Goal: Task Accomplishment & Management: Use online tool/utility

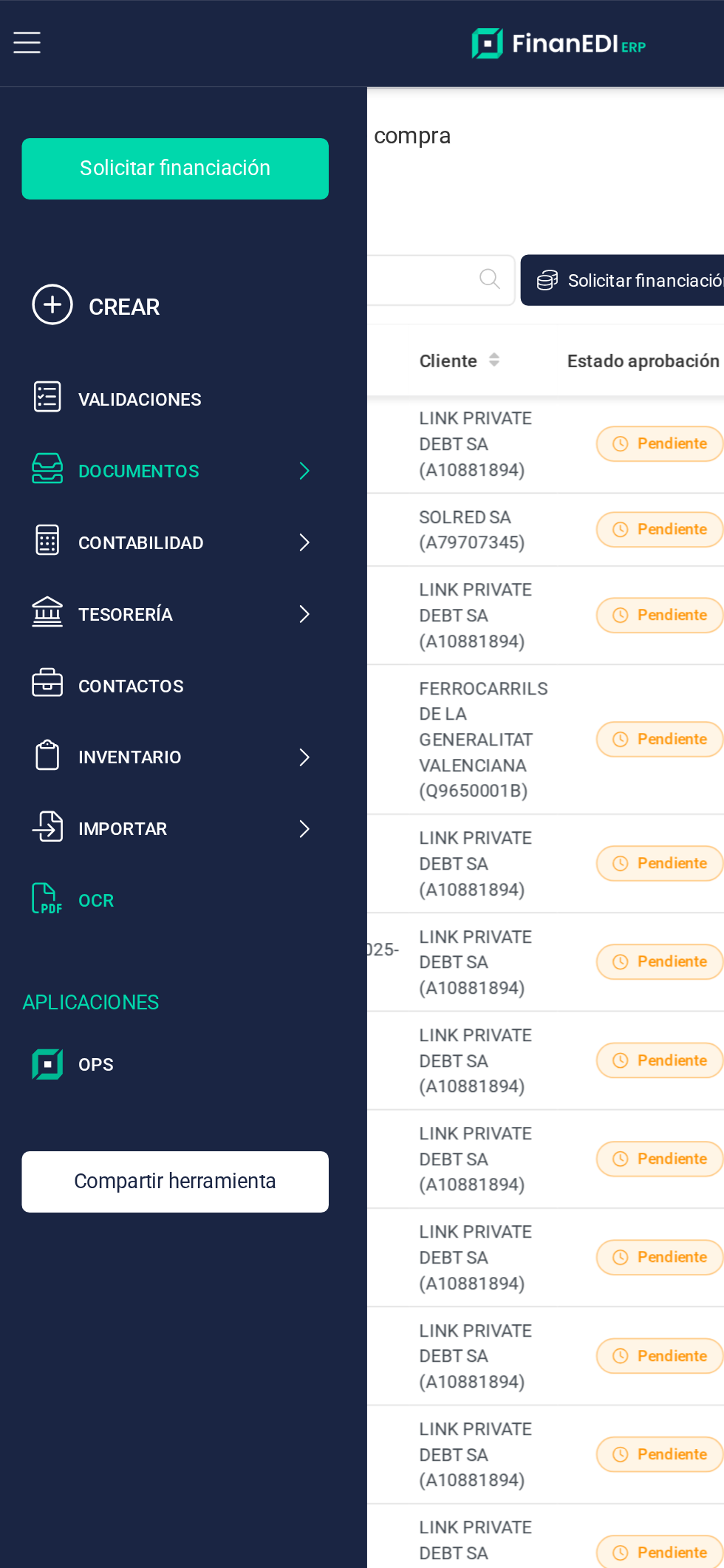
click at [113, 518] on div "OCR" at bounding box center [123, 520] width 136 height 15
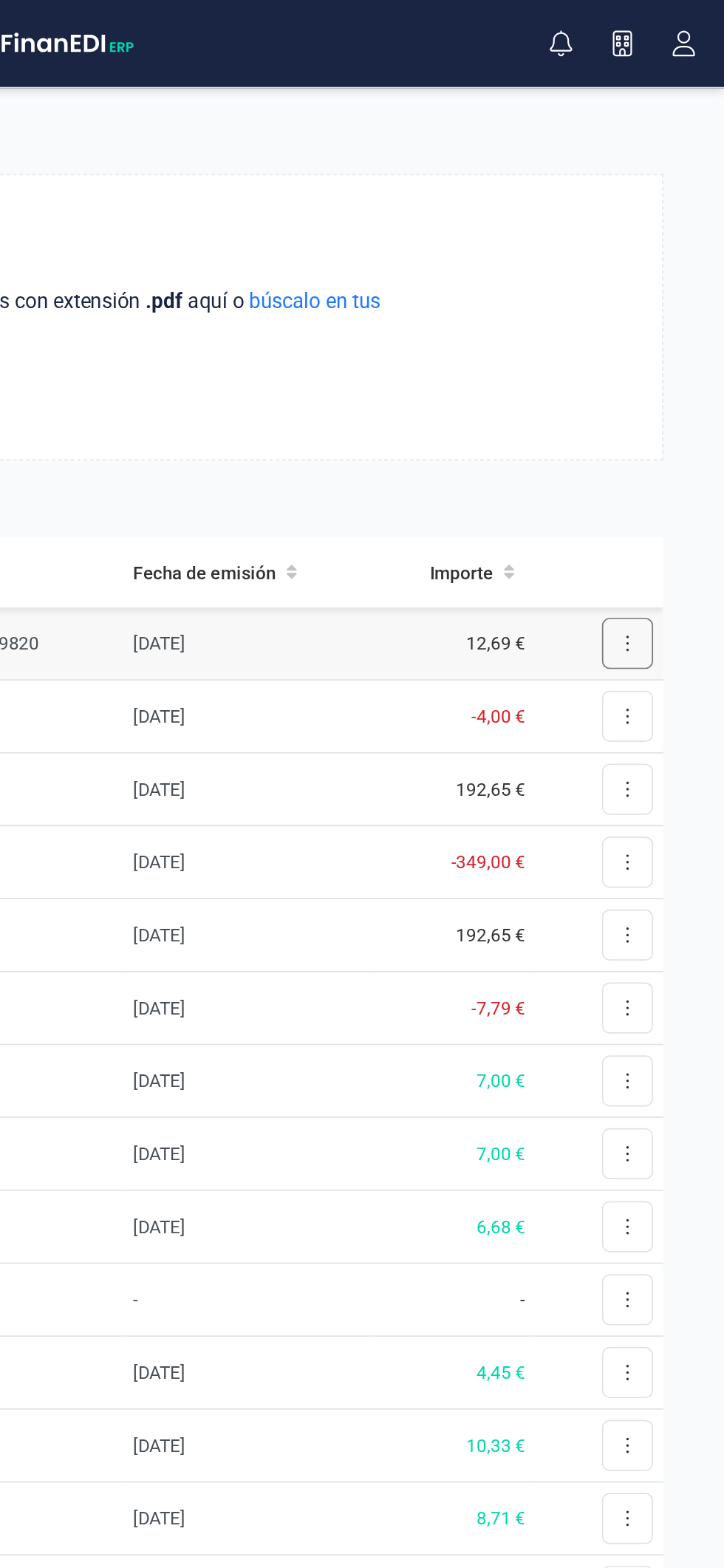
click at [667, 376] on icon at bounding box center [668, 372] width 3 height 12
click at [649, 409] on span "Revisar factura" at bounding box center [632, 408] width 70 height 15
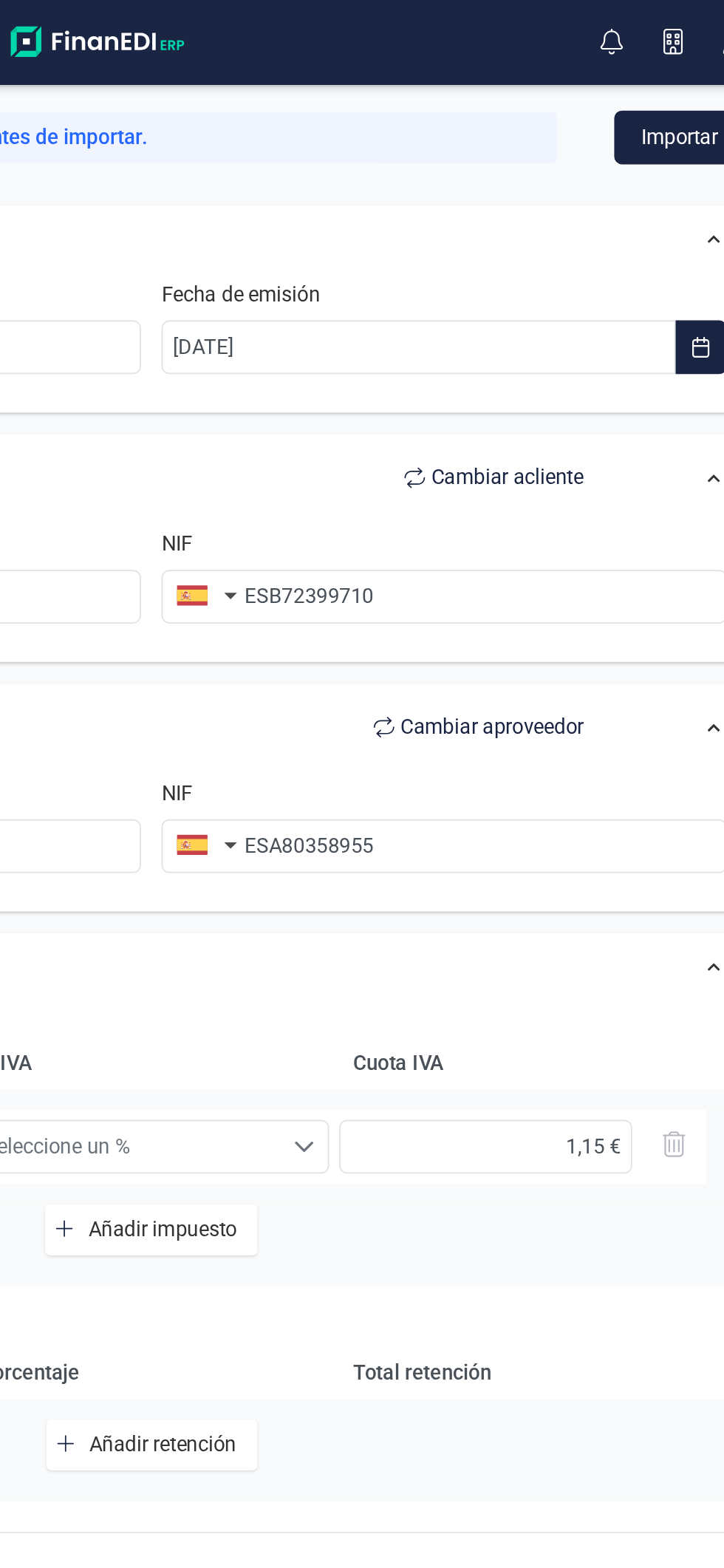
click at [580, 275] on span "Cambiar a cliente" at bounding box center [569, 277] width 88 height 18
type input "Ares Capital SA"
type input "ESA80358955"
type input "FINANEDI SL"
type input "ESB72399710"
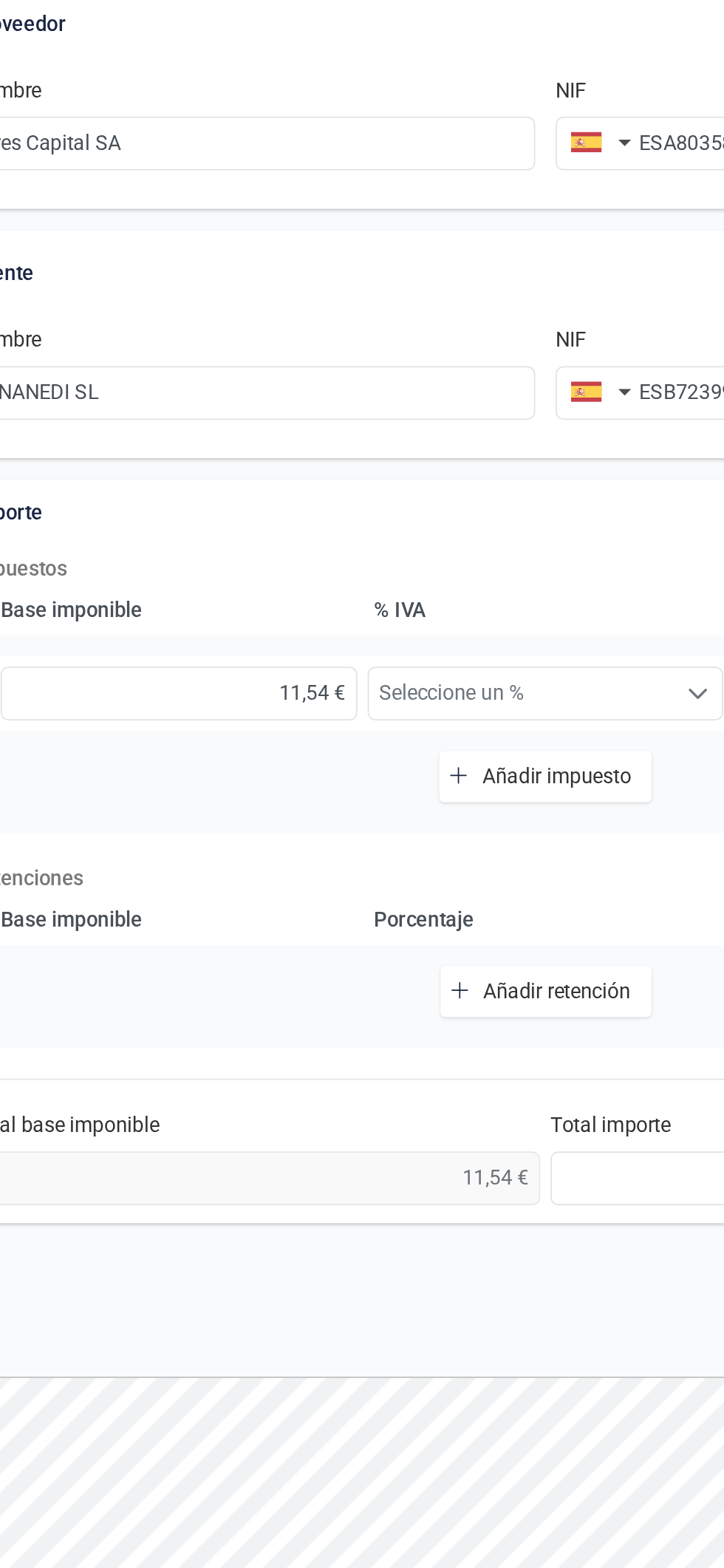
click at [385, 722] on button "Añadir impuesto" at bounding box center [364, 711] width 123 height 30
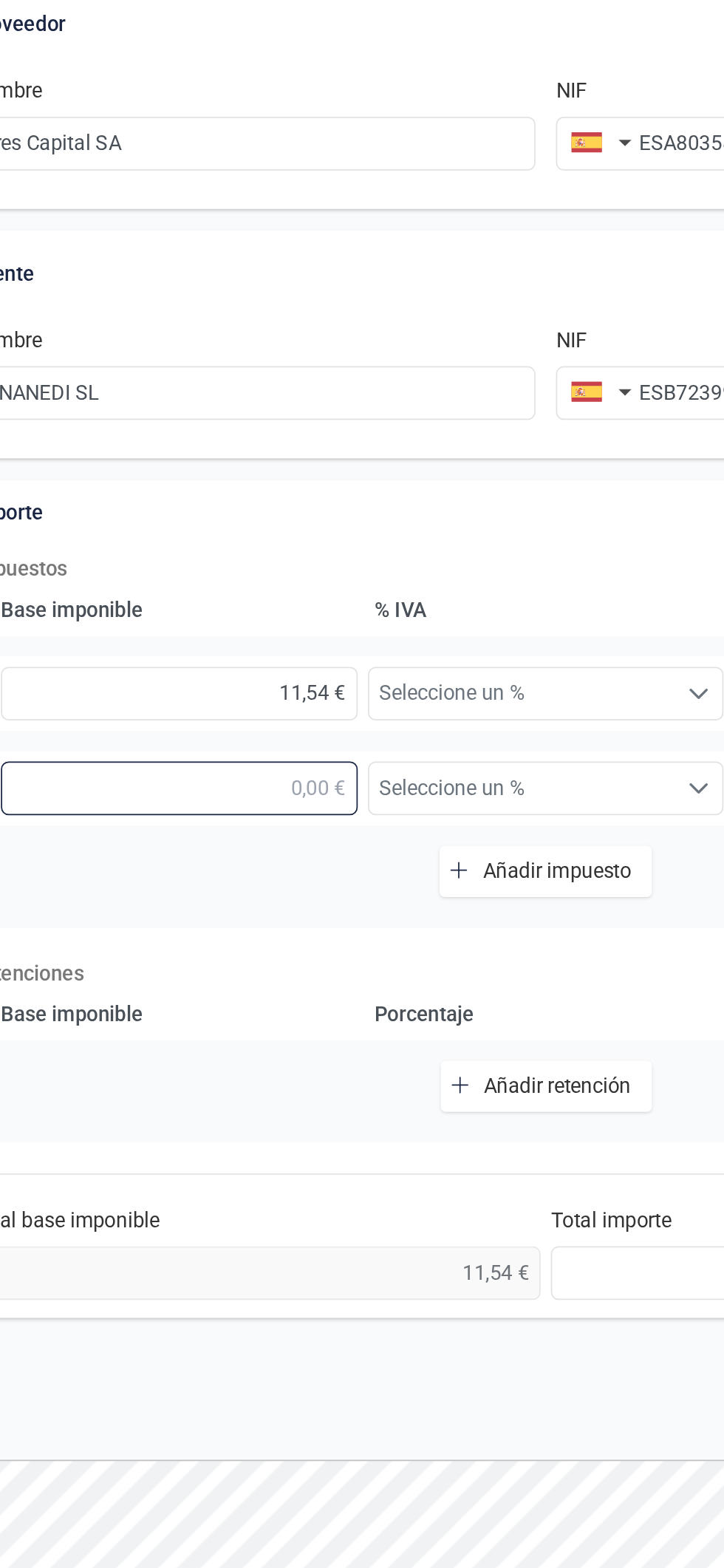
click at [227, 714] on input "text" at bounding box center [152, 718] width 206 height 31
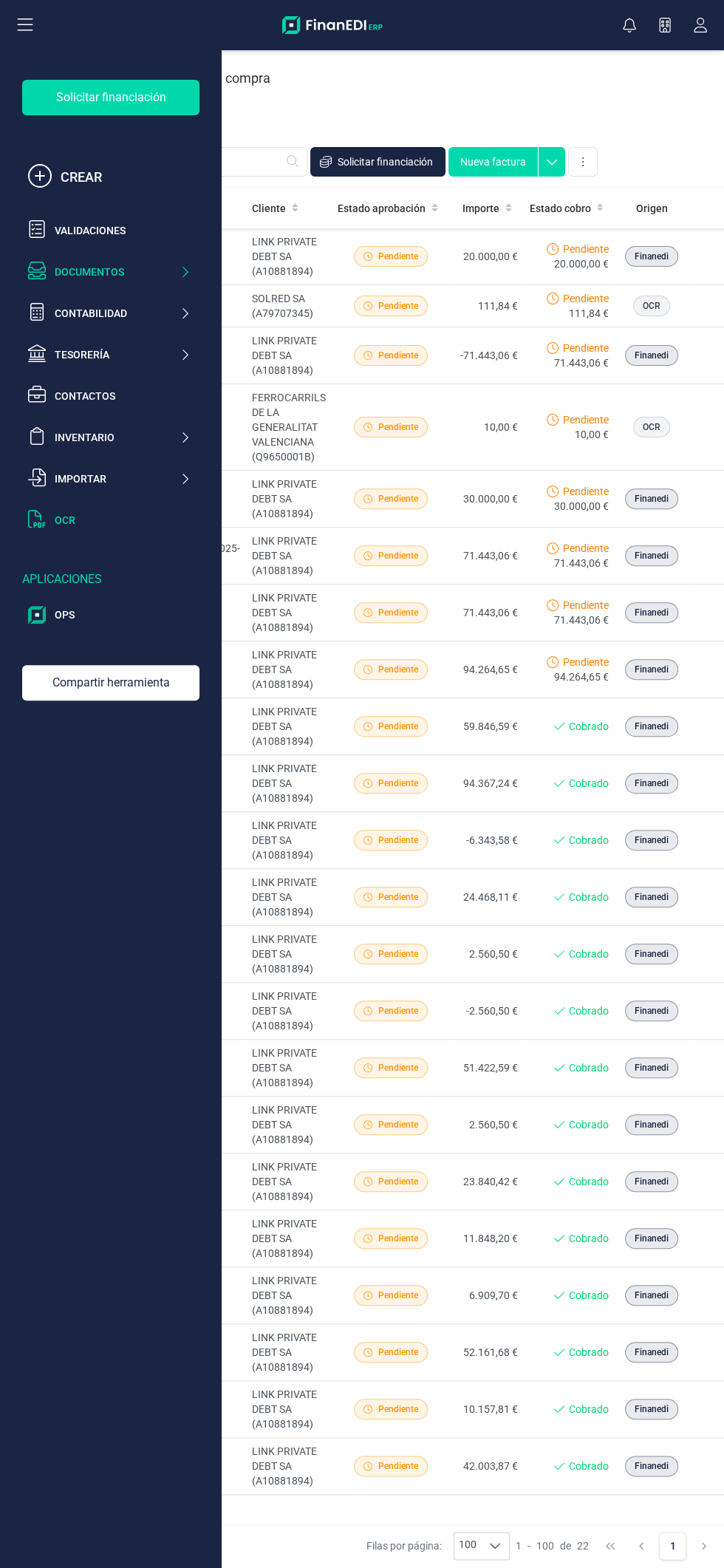
click at [131, 521] on div "OCR" at bounding box center [123, 520] width 136 height 15
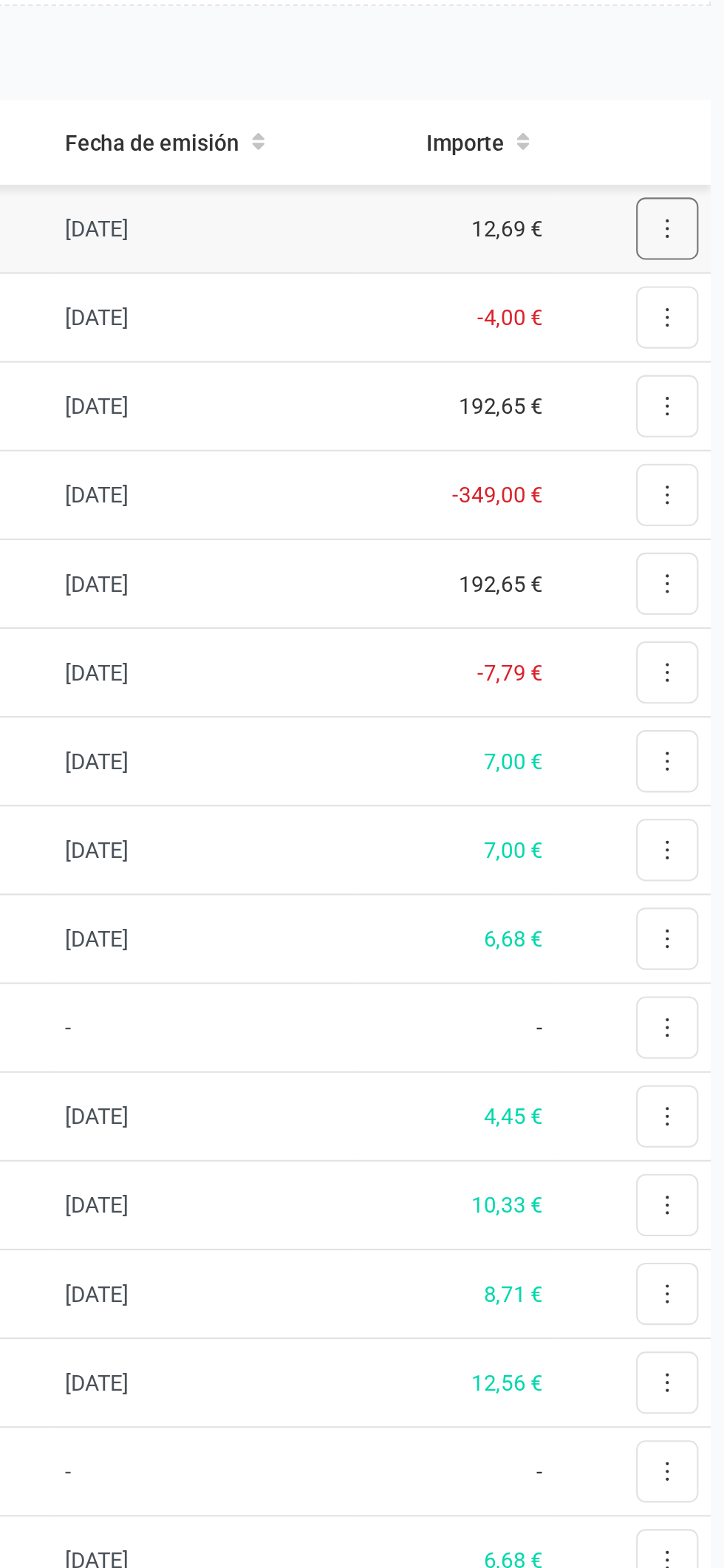
click at [672, 376] on button at bounding box center [668, 372] width 30 height 30
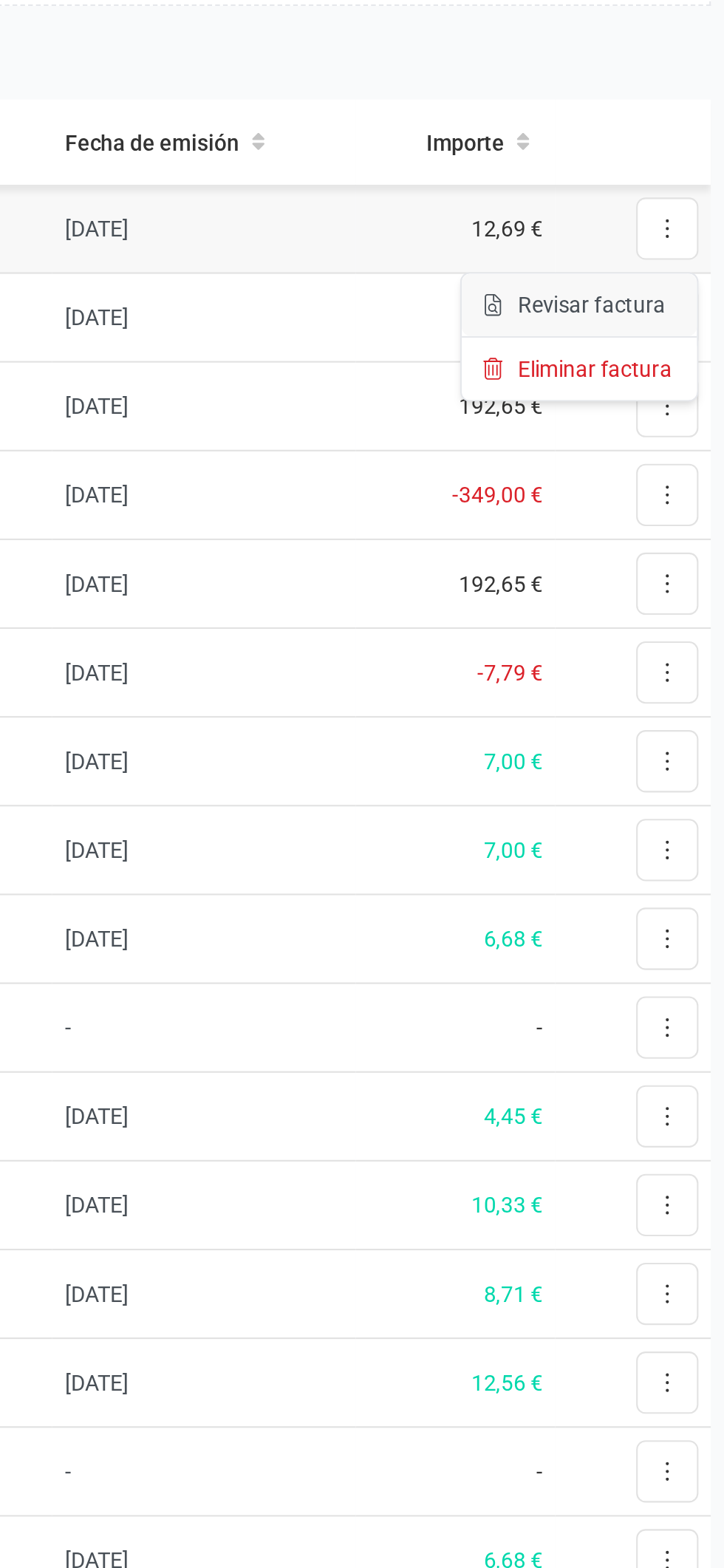
click at [651, 404] on span "Revisar factura" at bounding box center [632, 408] width 70 height 15
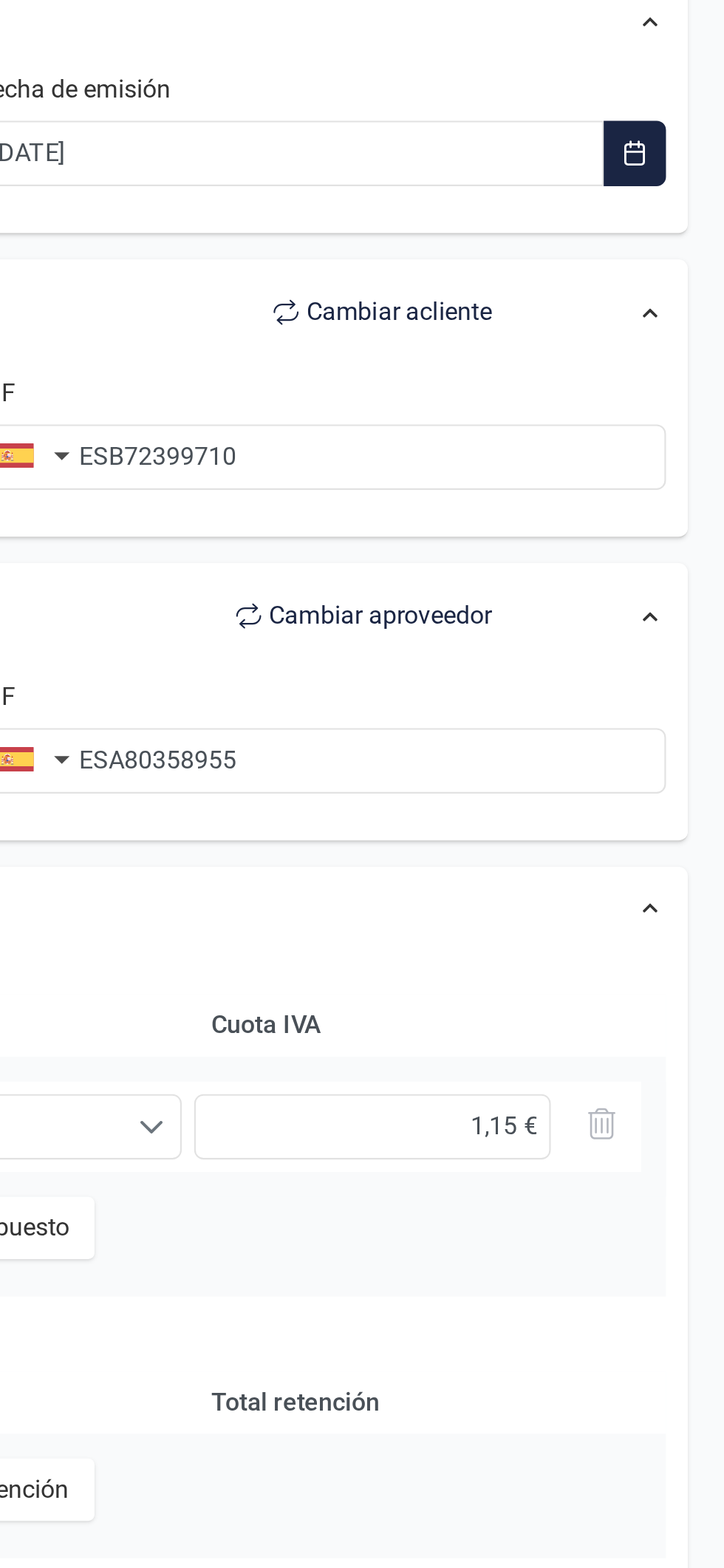
click at [581, 272] on span "Cambiar a cliente" at bounding box center [569, 277] width 88 height 18
type input "Ares Capital SA"
type input "ESA80358955"
type input "FINANEDI SL"
type input "ESB72399710"
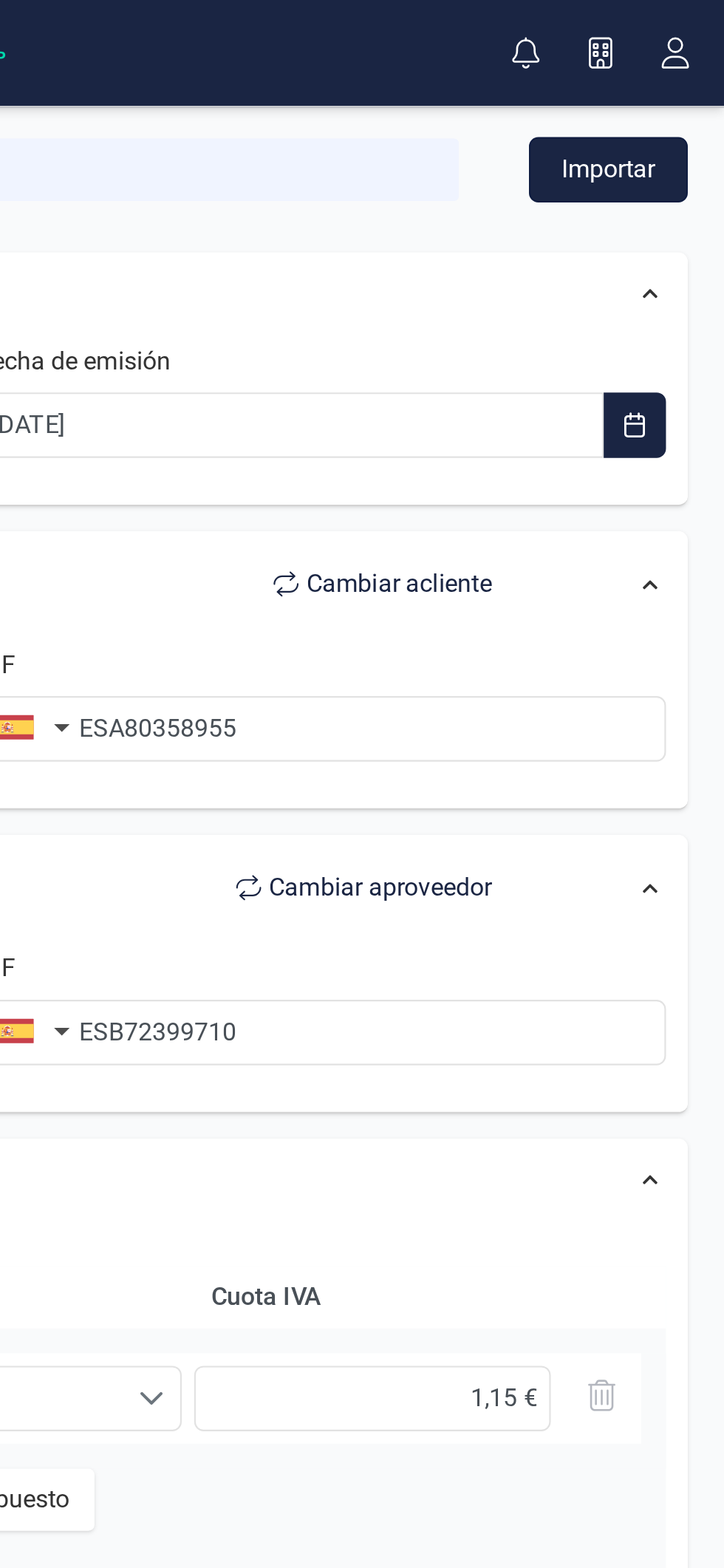
click at [682, 86] on button "Importar" at bounding box center [668, 81] width 75 height 31
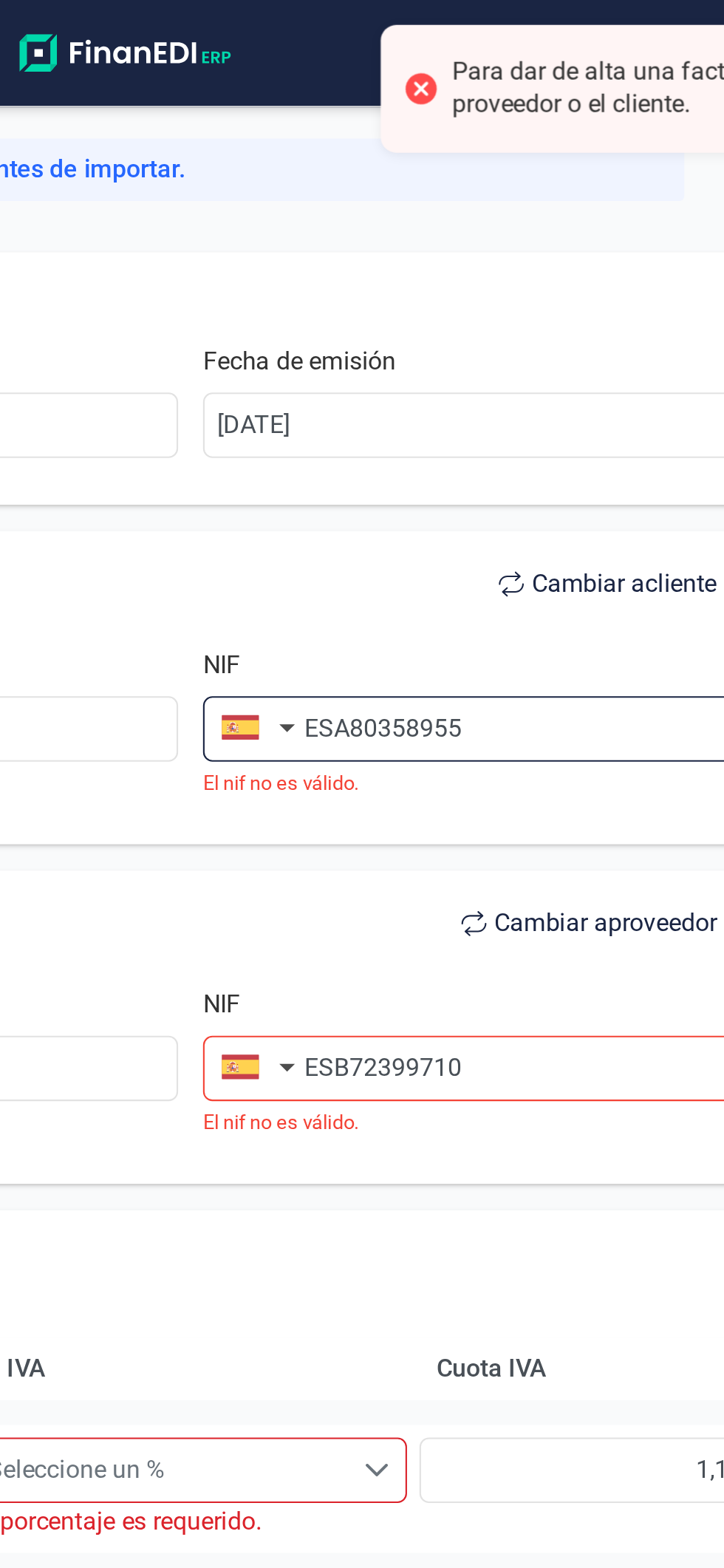
click at [435, 352] on input "ESA80358955" at bounding box center [532, 346] width 327 height 31
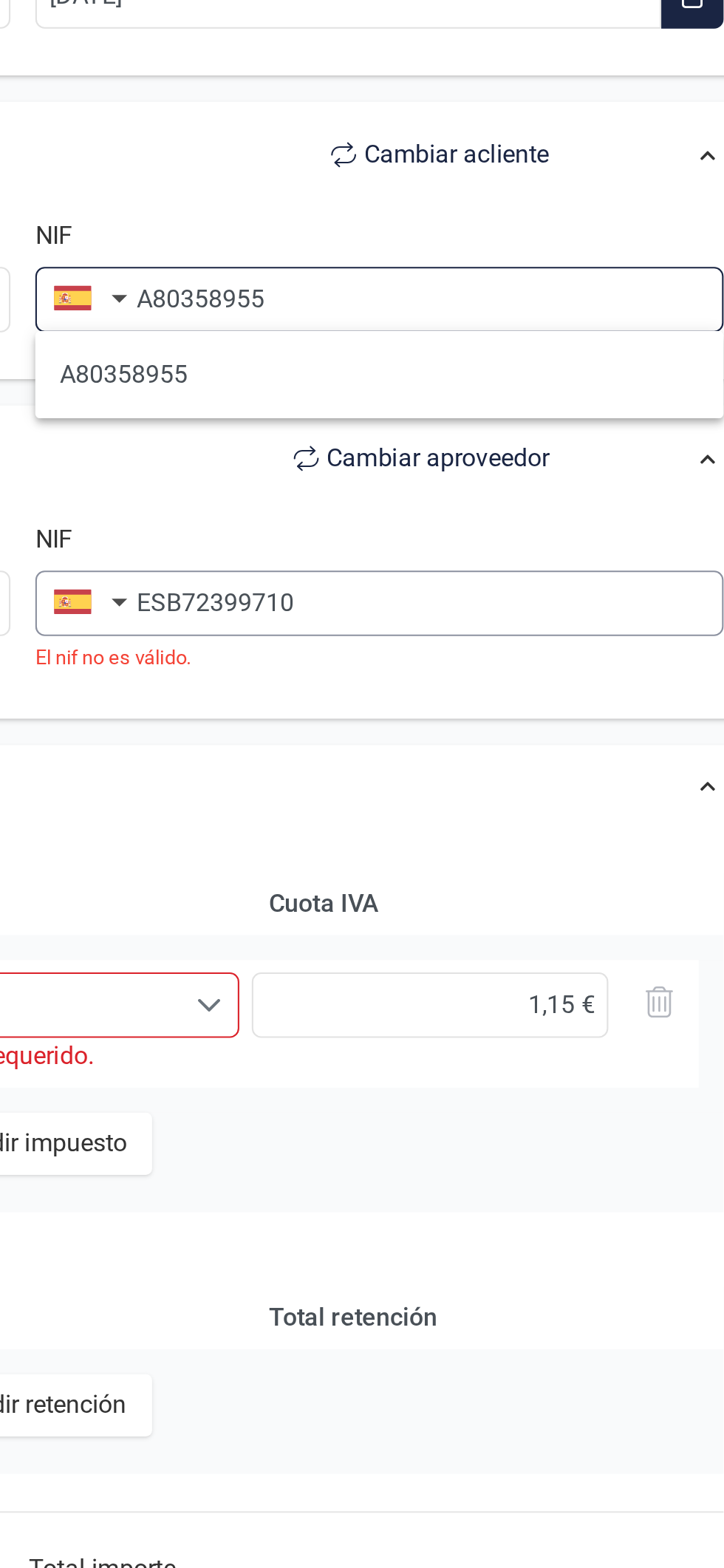
type input "A80358955"
click at [430, 483] on input "ESB72399710" at bounding box center [532, 489] width 327 height 31
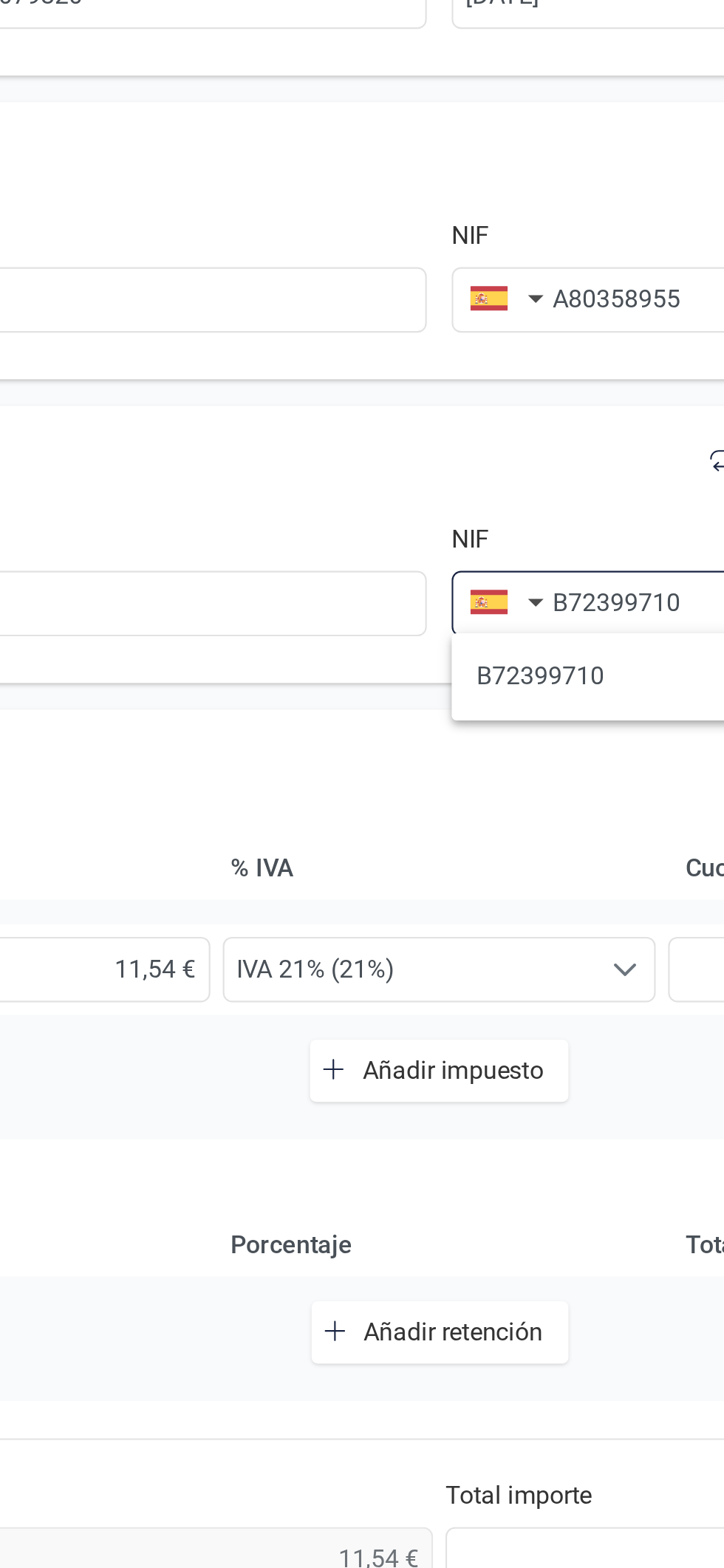
type input "B72399710"
click at [426, 541] on ul "B72399710" at bounding box center [532, 524] width 327 height 41
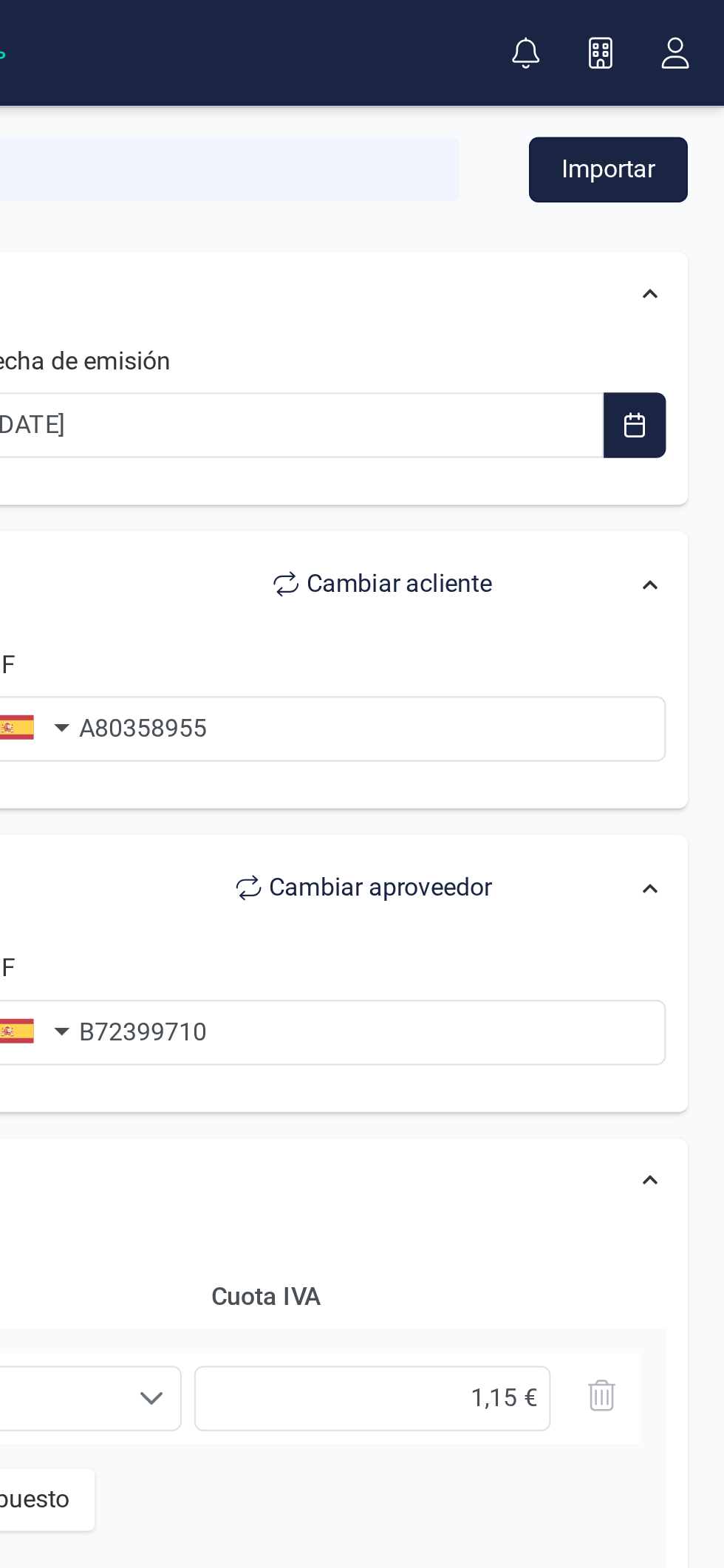
click at [675, 77] on button "Importar" at bounding box center [668, 81] width 75 height 31
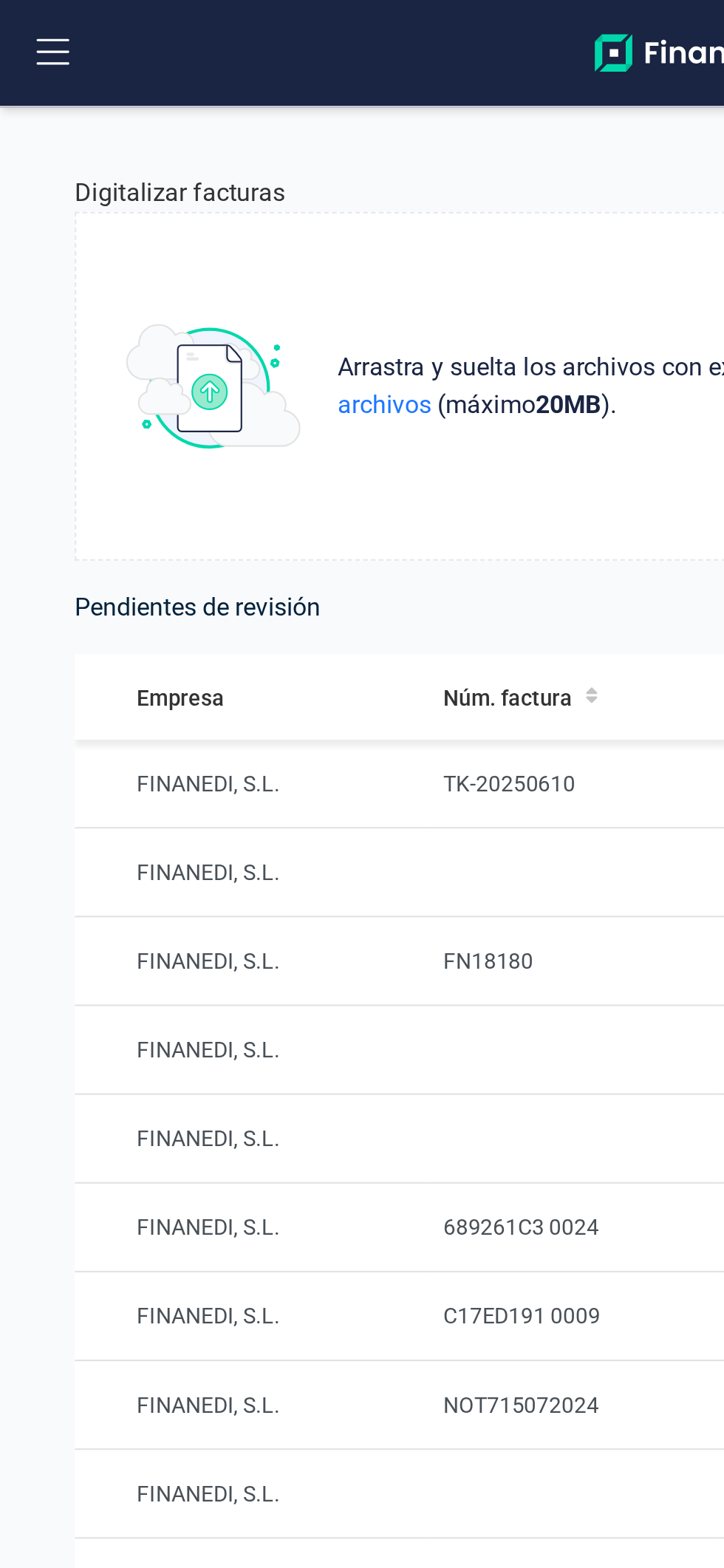
click at [35, 18] on button at bounding box center [25, 25] width 48 height 48
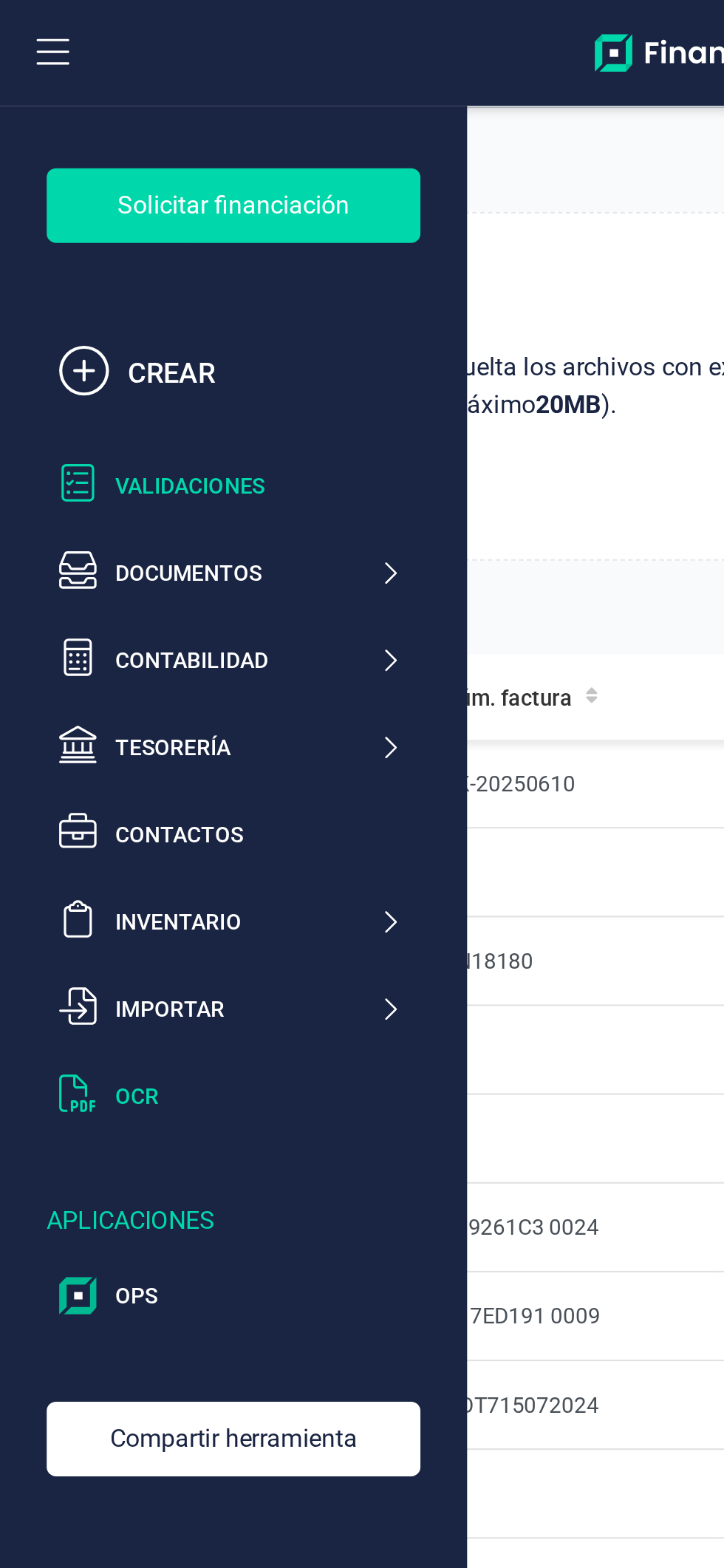
click at [115, 222] on div "Validaciones" at bounding box center [109, 231] width 174 height 30
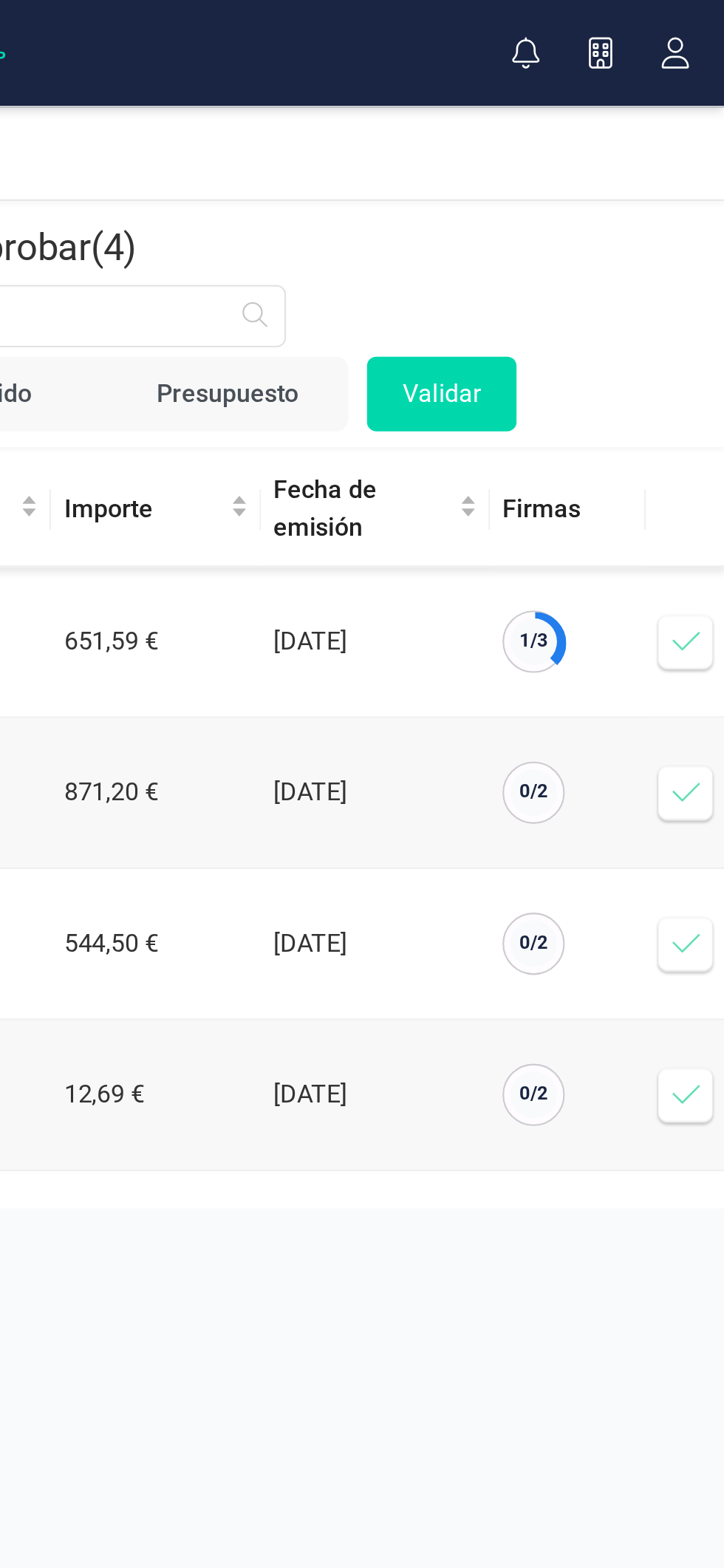
click at [701, 515] on icon at bounding box center [705, 519] width 15 height 15
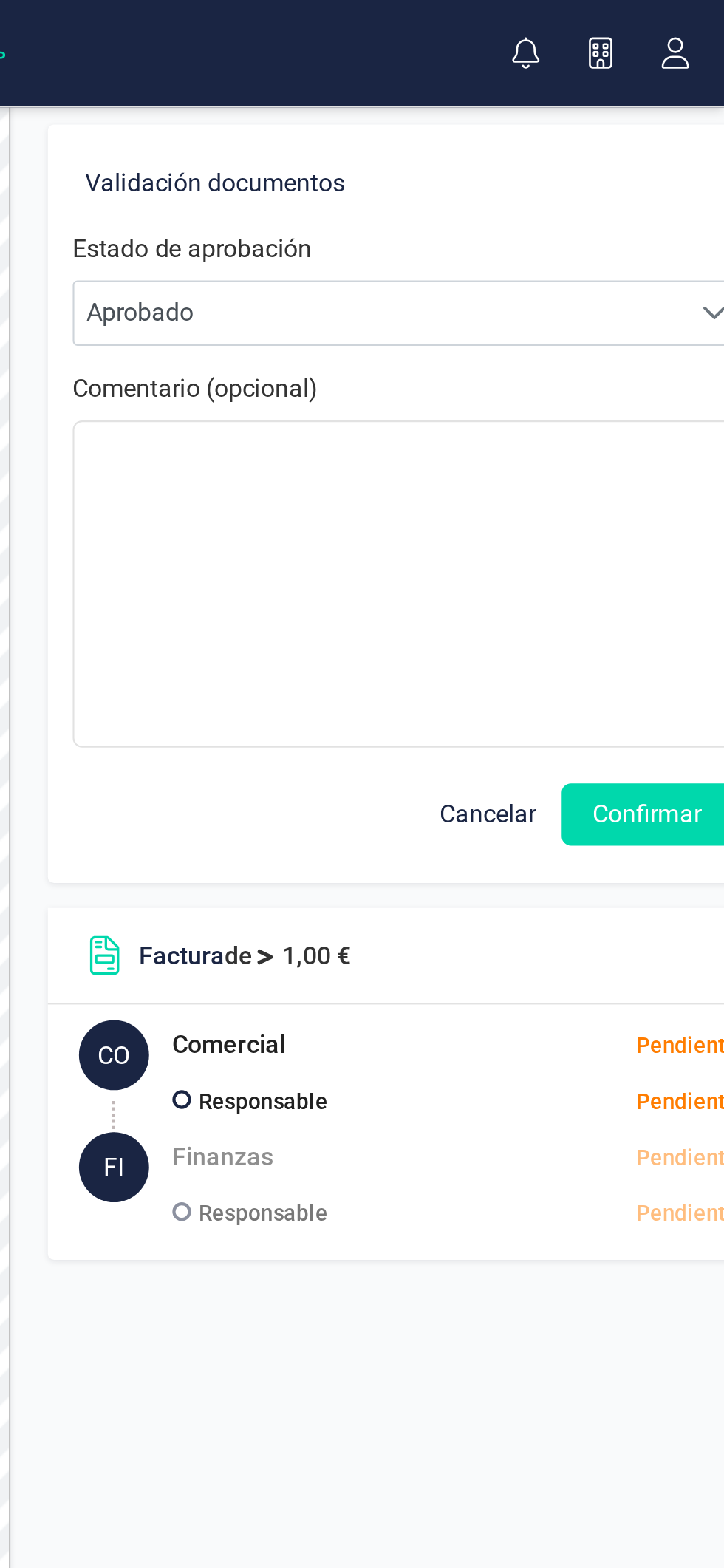
scroll to position [0, 127]
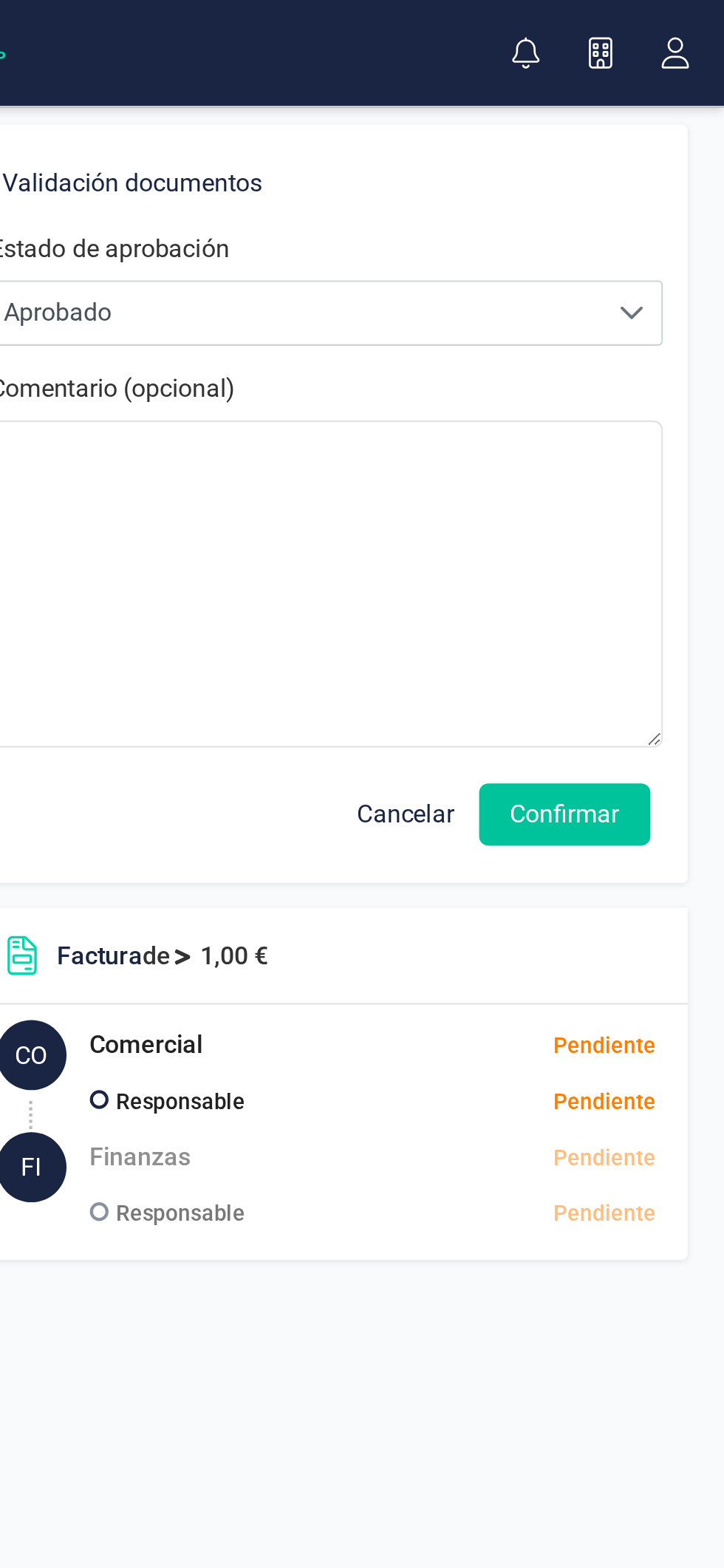
click at [664, 379] on button "Confirmar" at bounding box center [647, 386] width 81 height 30
click at [662, 384] on button "Confirmar" at bounding box center [647, 386] width 81 height 30
